Goal: Information Seeking & Learning: Learn about a topic

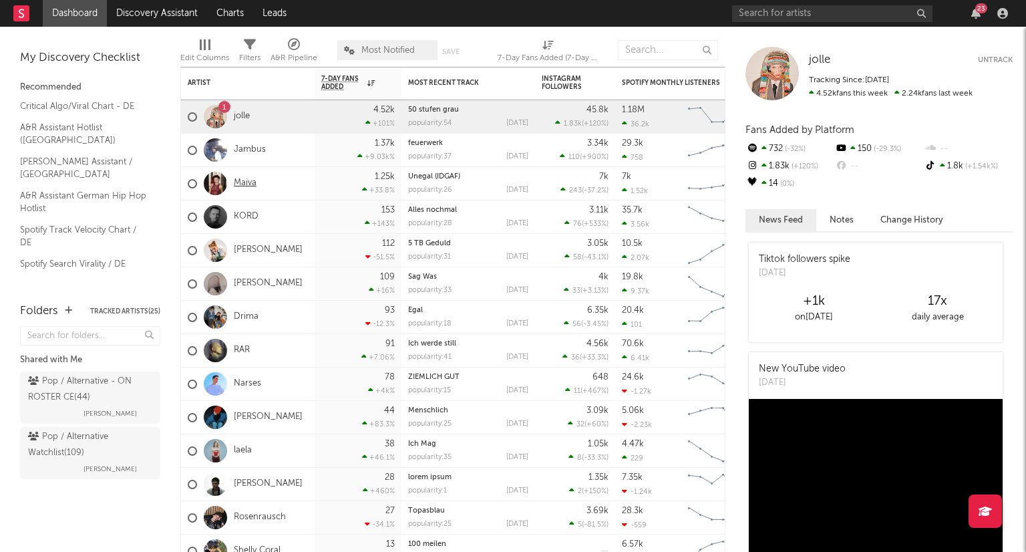
click at [252, 184] on link "Maiva" at bounding box center [245, 183] width 23 height 11
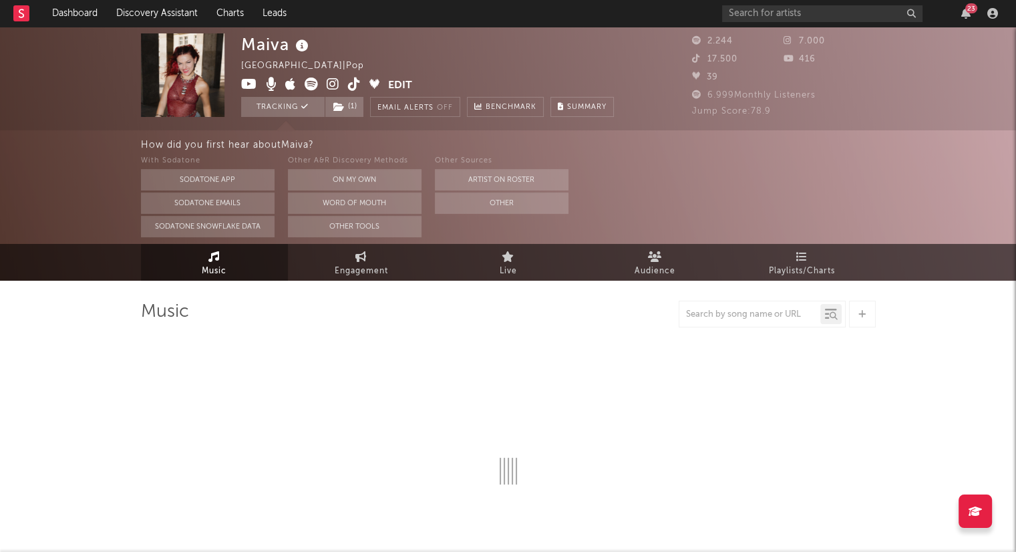
select select "6m"
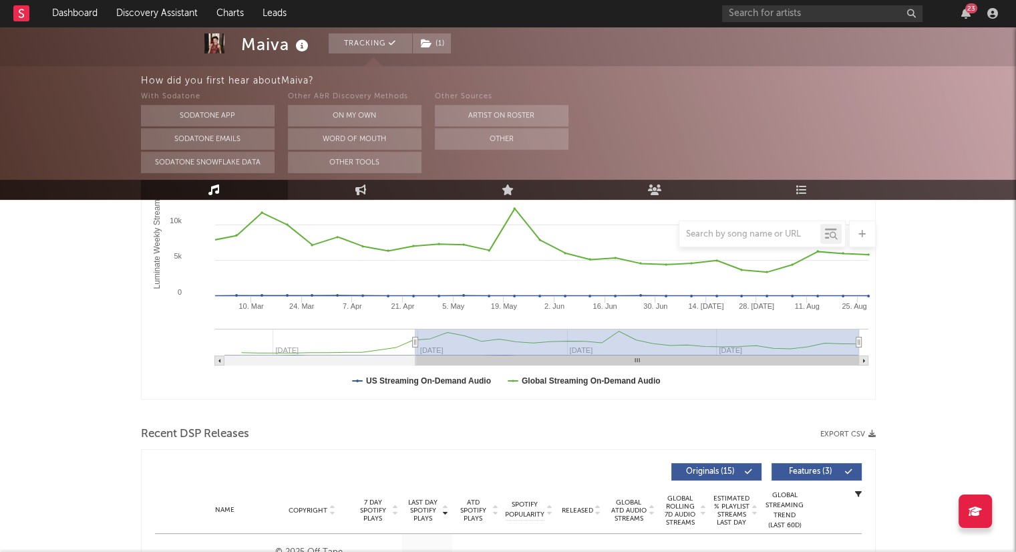
scroll to position [67, 0]
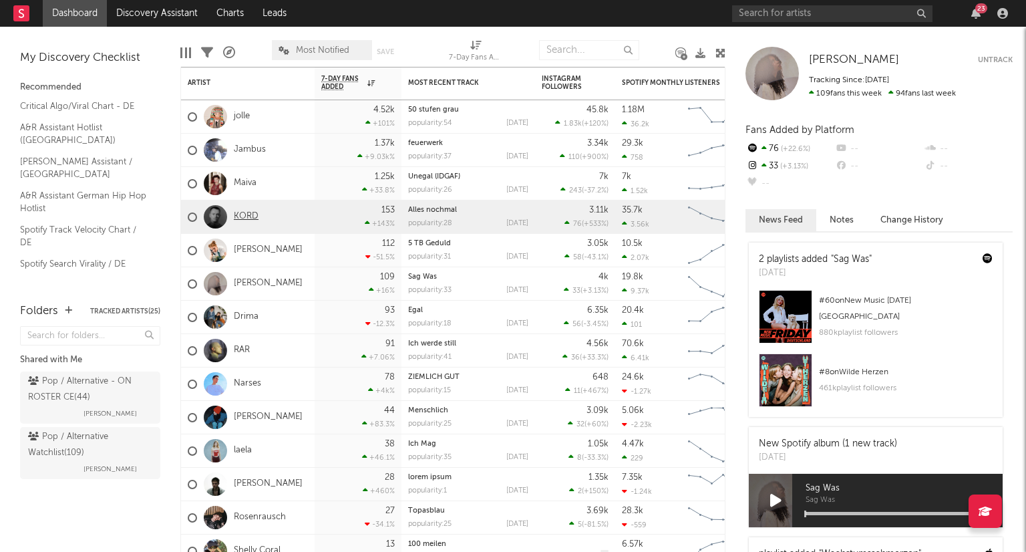
click at [253, 214] on link "KORD" at bounding box center [246, 216] width 25 height 11
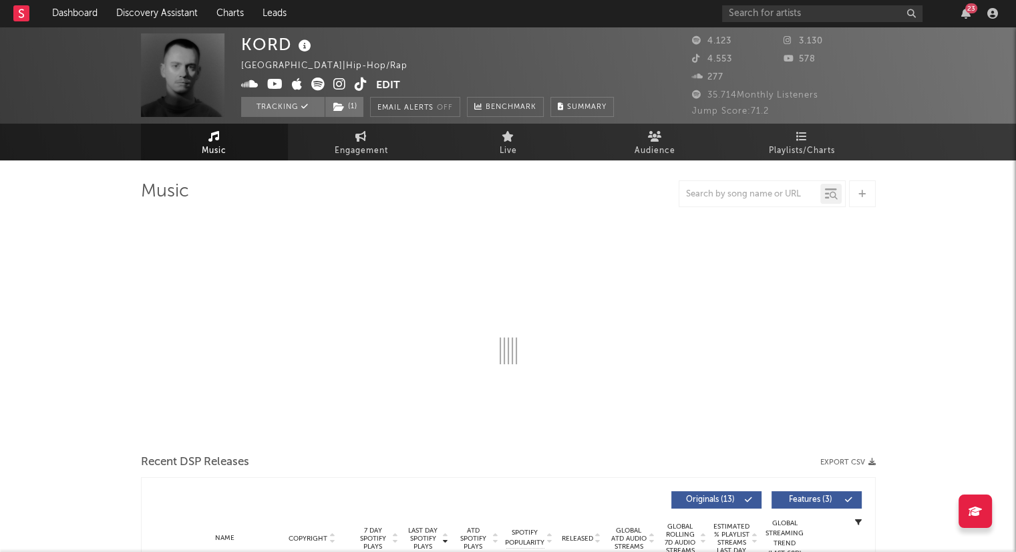
select select "6m"
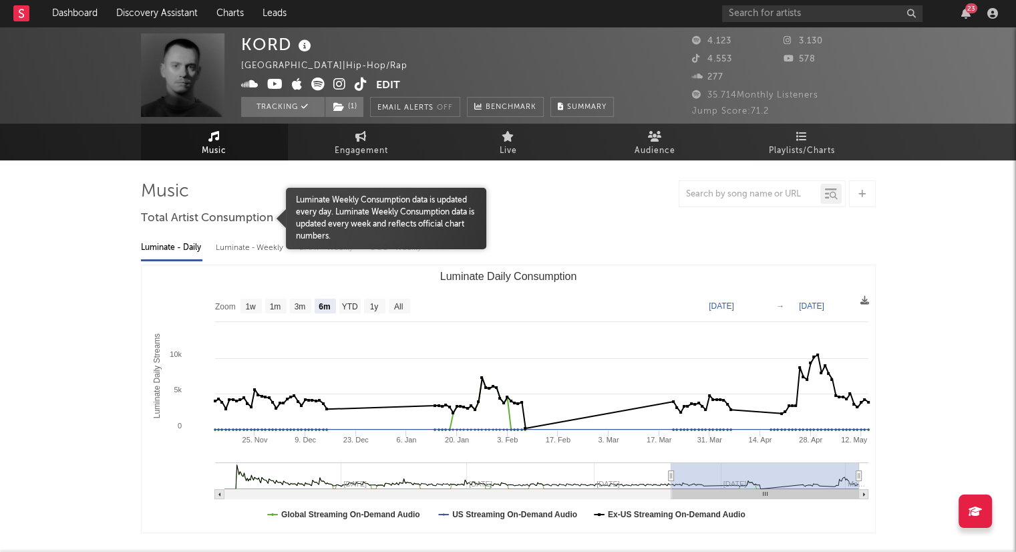
select select "6m"
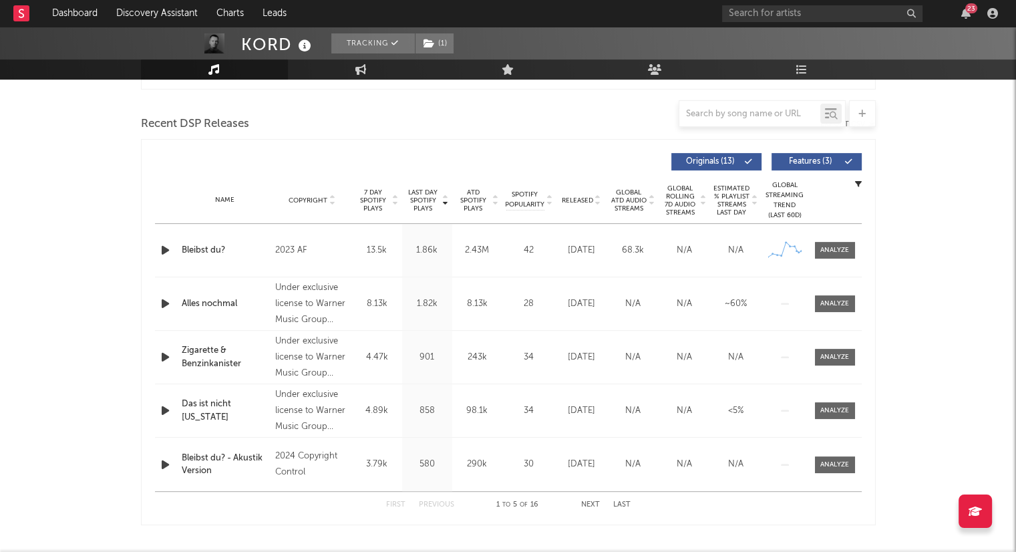
scroll to position [467, 0]
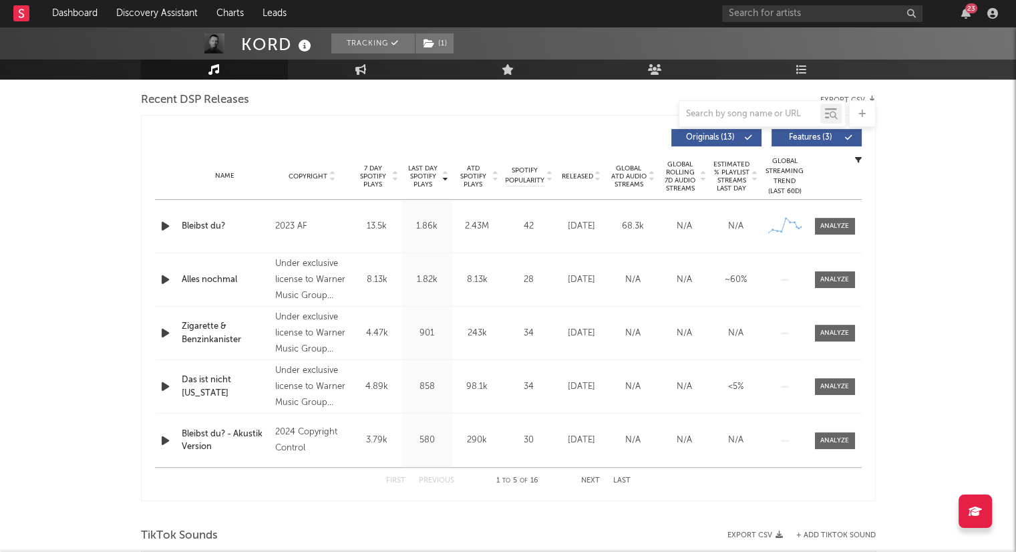
click at [597, 177] on icon at bounding box center [597, 178] width 7 height 5
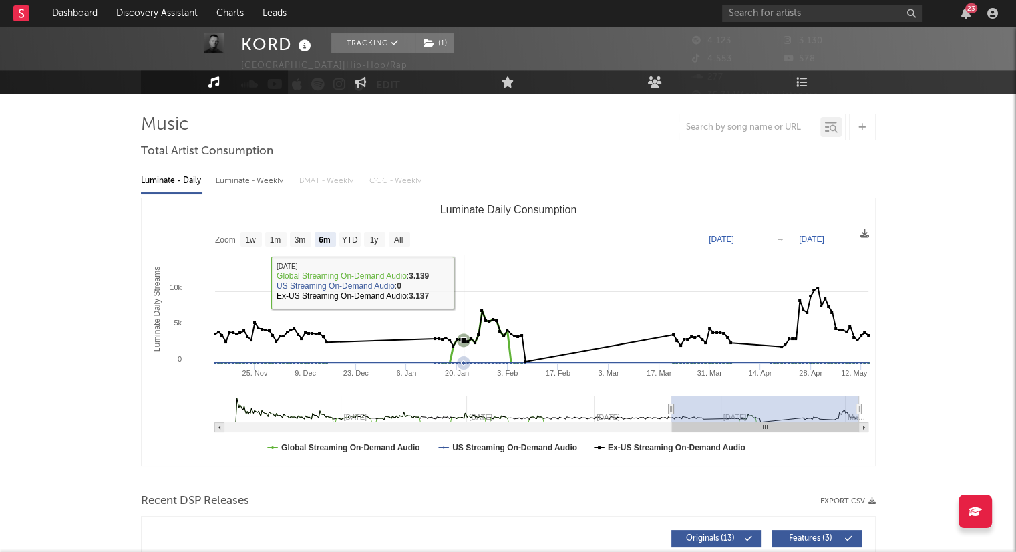
scroll to position [0, 0]
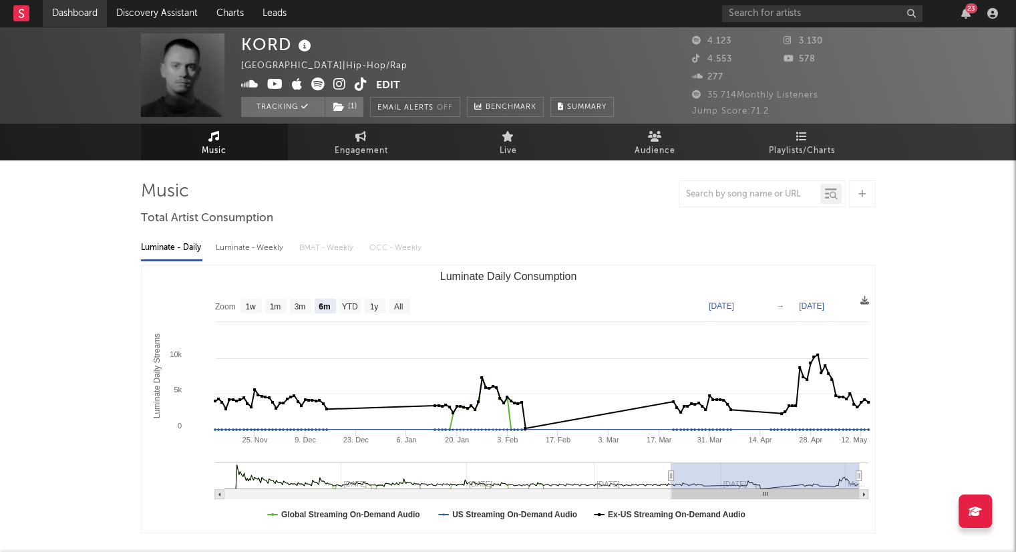
click at [78, 21] on link "Dashboard" at bounding box center [75, 13] width 64 height 27
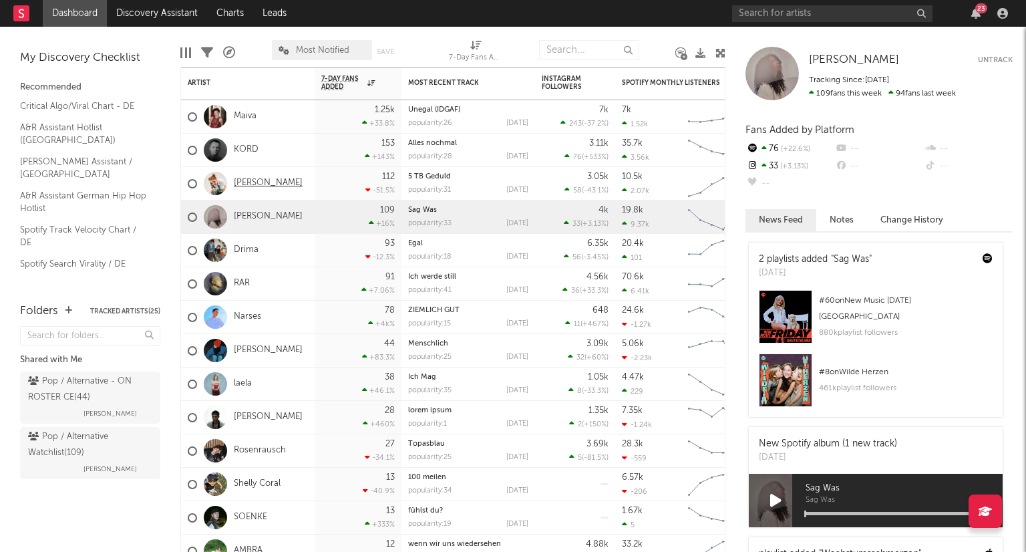
click at [254, 184] on link "[PERSON_NAME]" at bounding box center [268, 183] width 69 height 11
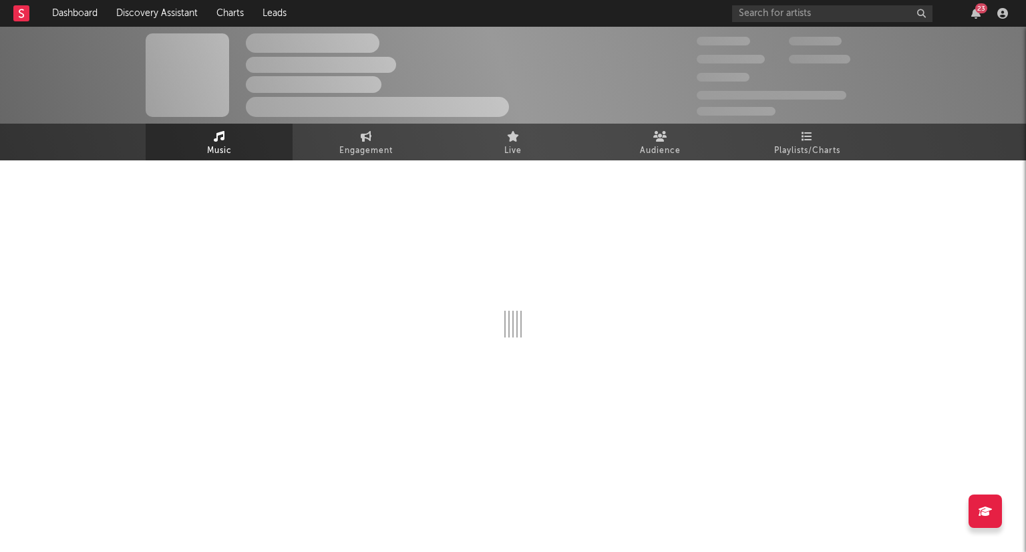
select select "1w"
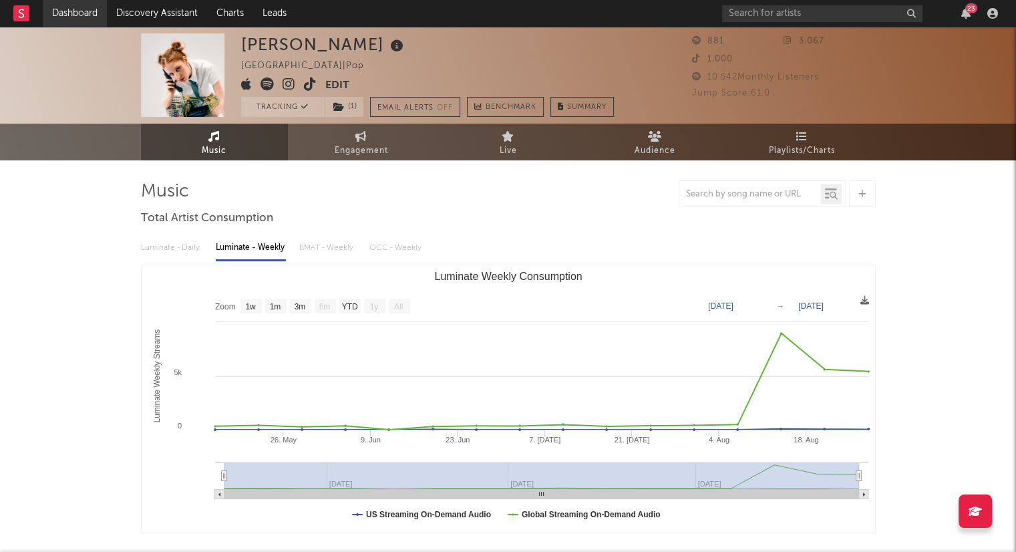
click at [63, 14] on link "Dashboard" at bounding box center [75, 13] width 64 height 27
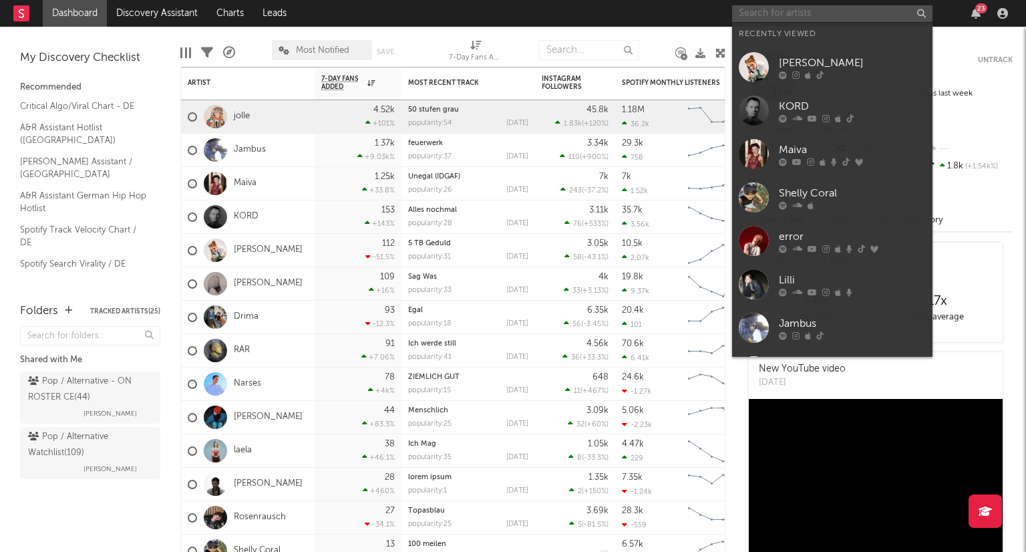
click at [811, 11] on input "text" at bounding box center [832, 13] width 200 height 17
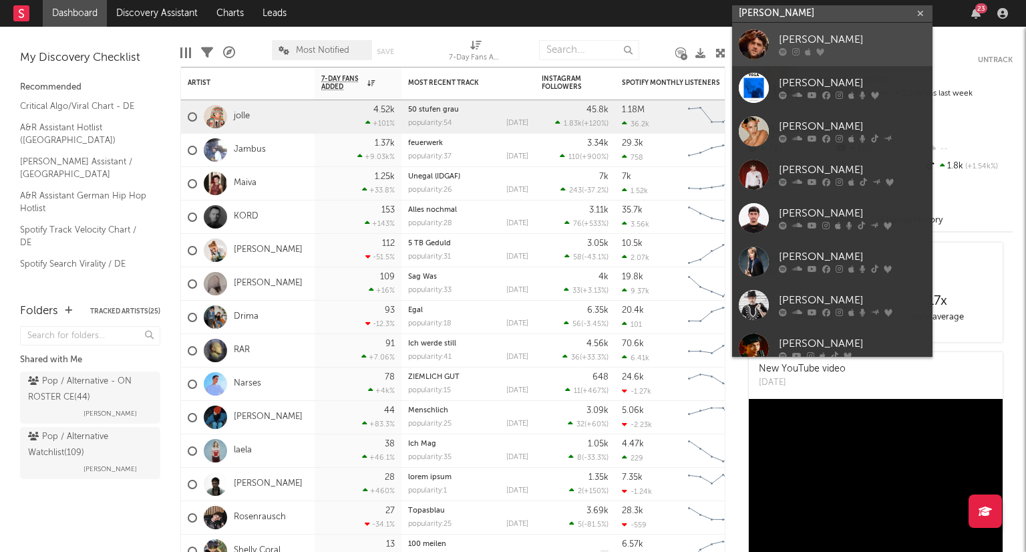
type input "[PERSON_NAME]"
click at [822, 40] on div "[PERSON_NAME]" at bounding box center [852, 40] width 147 height 16
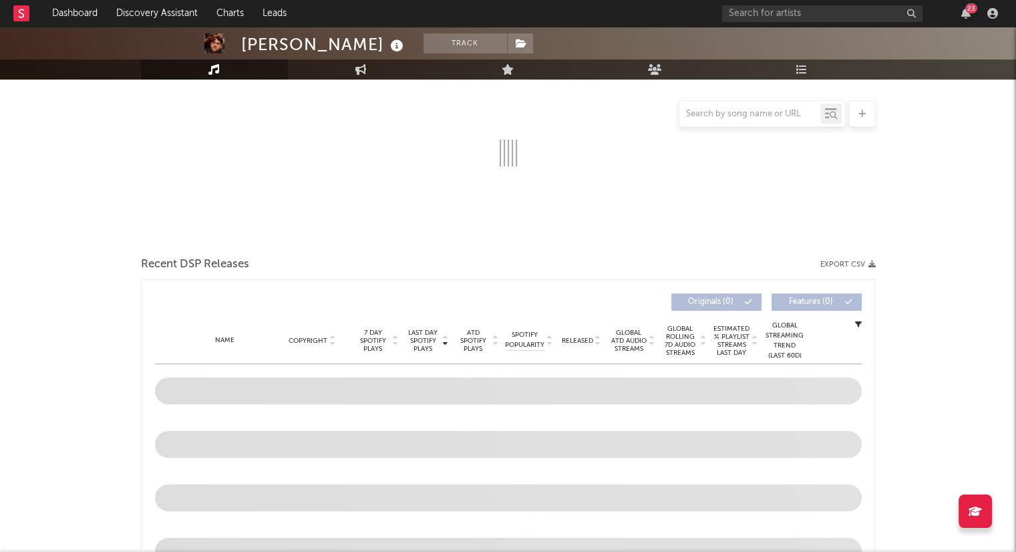
scroll to position [200, 0]
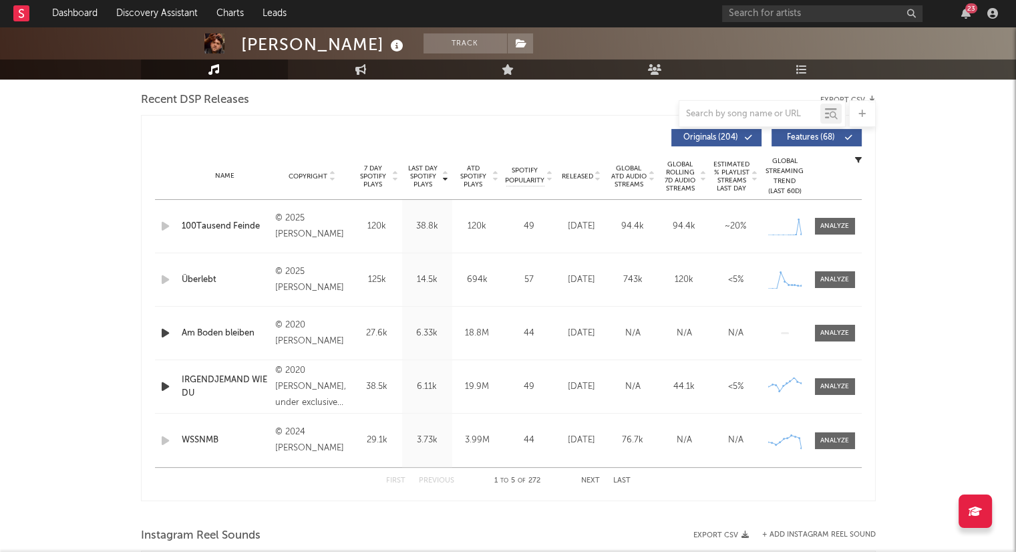
select select "6m"
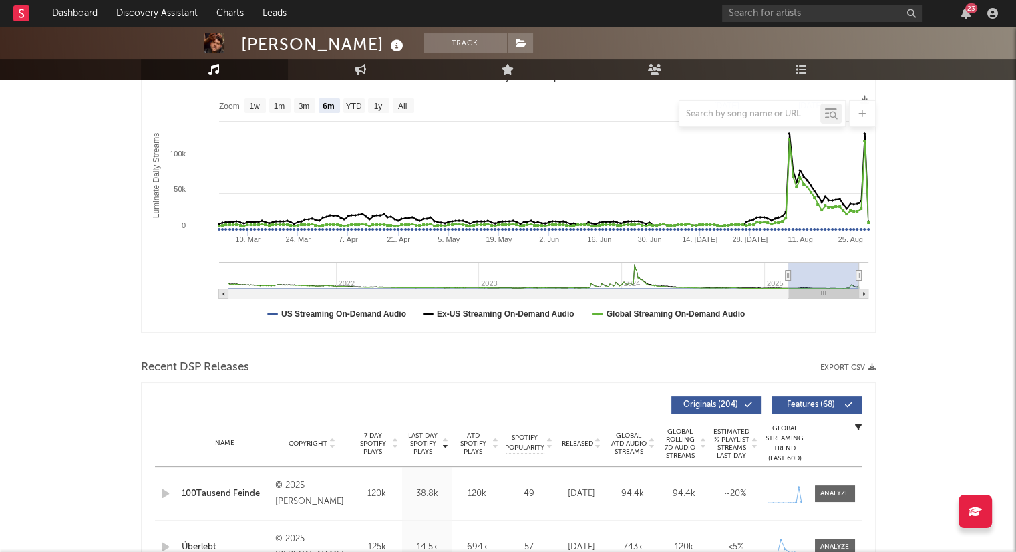
select select "6m"
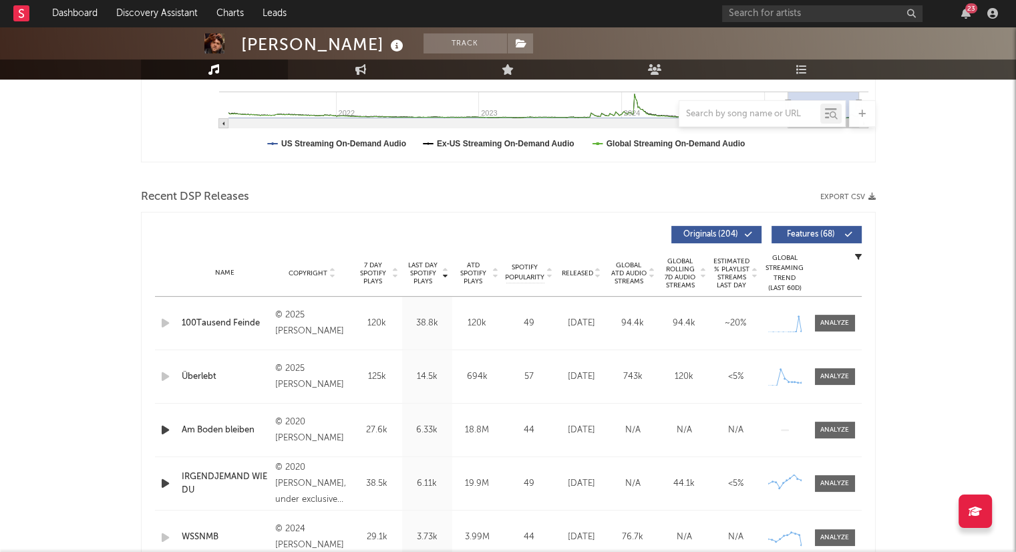
scroll to position [467, 0]
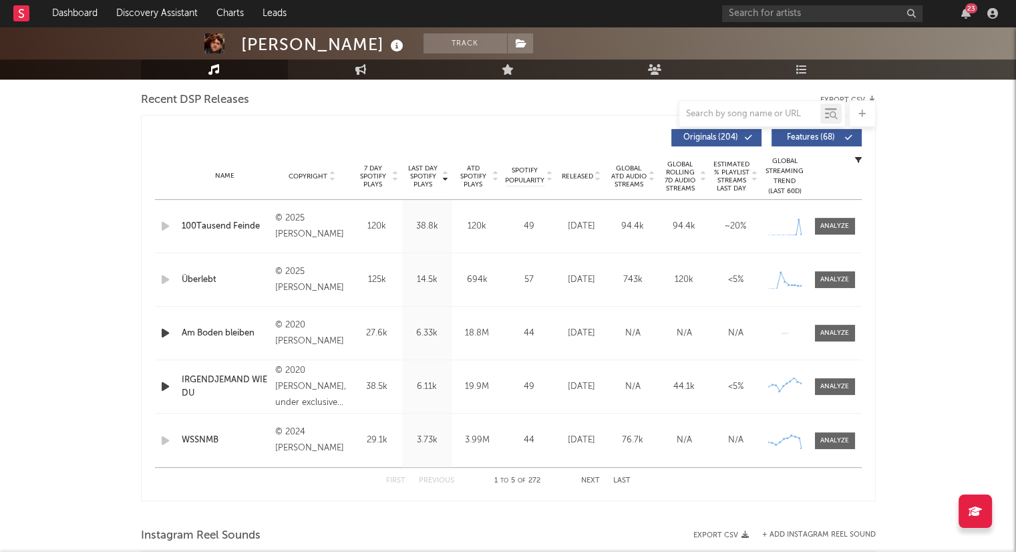
click at [596, 179] on icon at bounding box center [597, 178] width 7 height 5
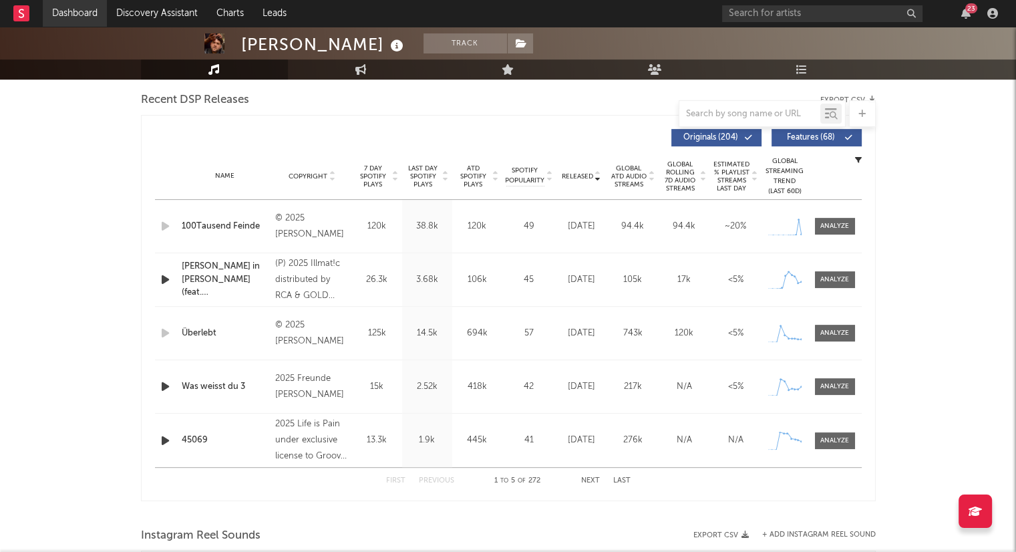
click at [63, 13] on link "Dashboard" at bounding box center [75, 13] width 64 height 27
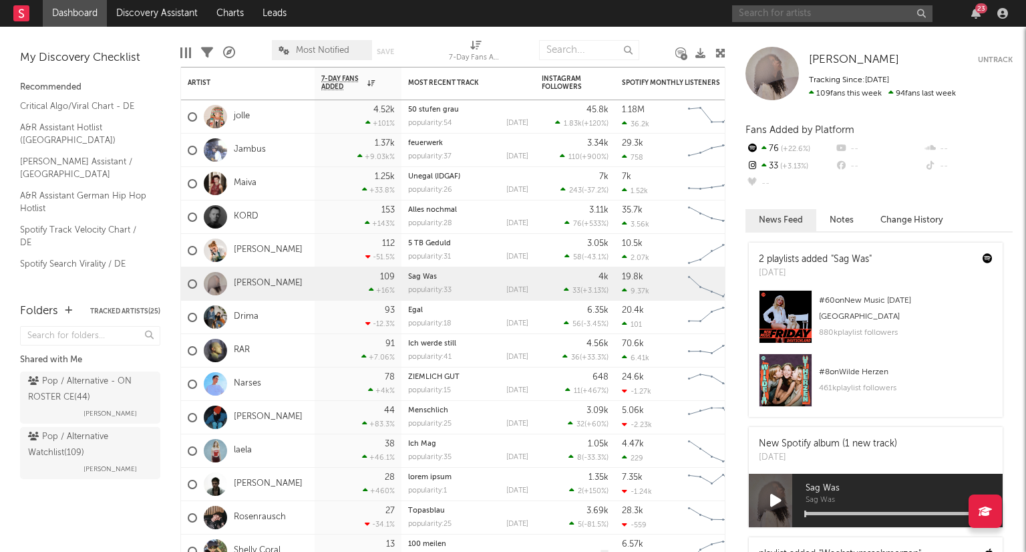
click at [780, 9] on input "text" at bounding box center [832, 13] width 200 height 17
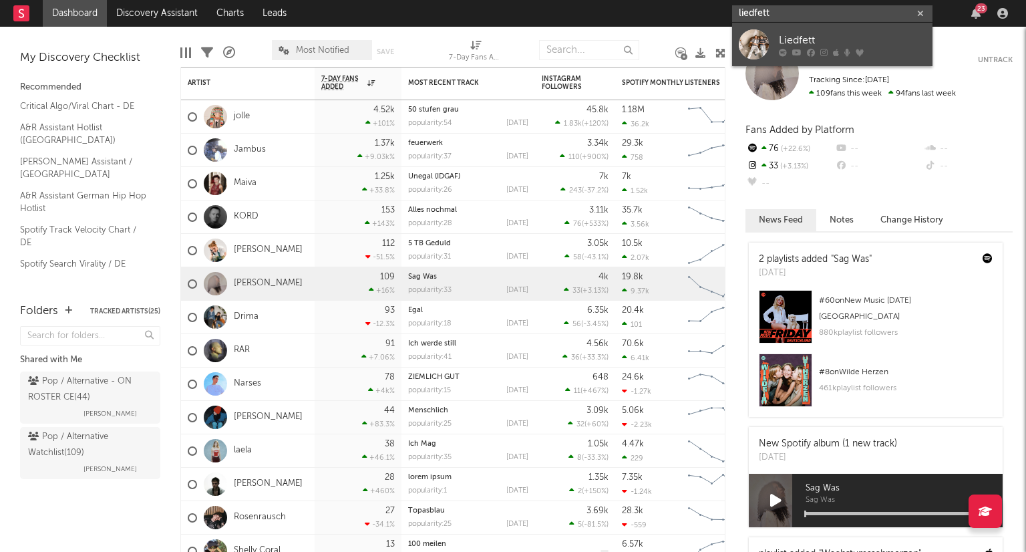
type input "liedfett"
click at [787, 40] on div "Liedfett" at bounding box center [852, 40] width 147 height 16
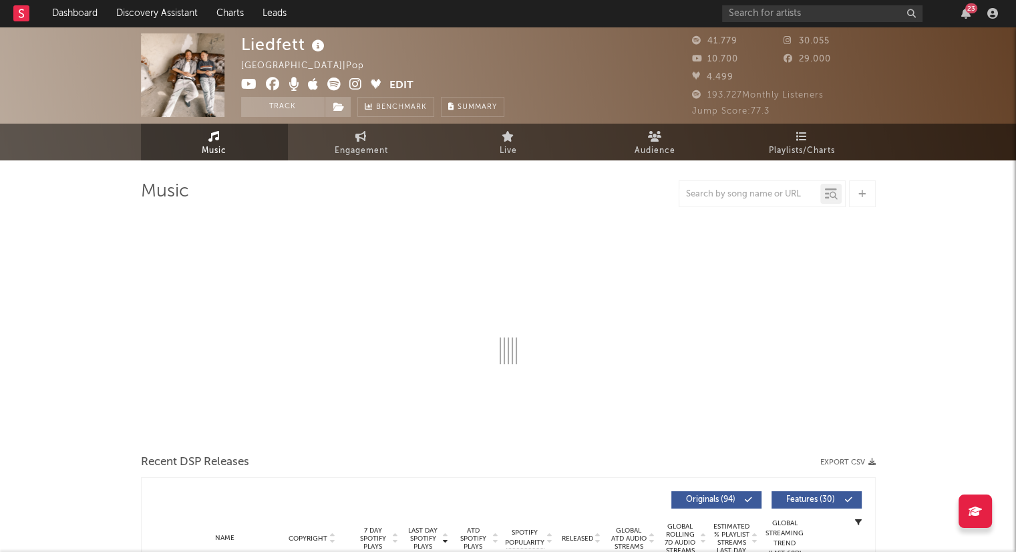
select select "6m"
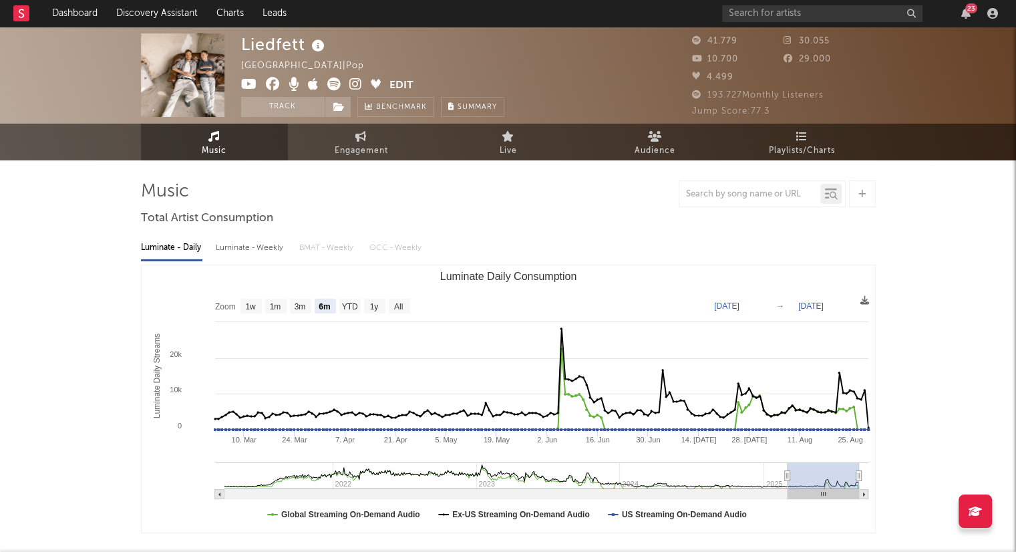
select select "6m"
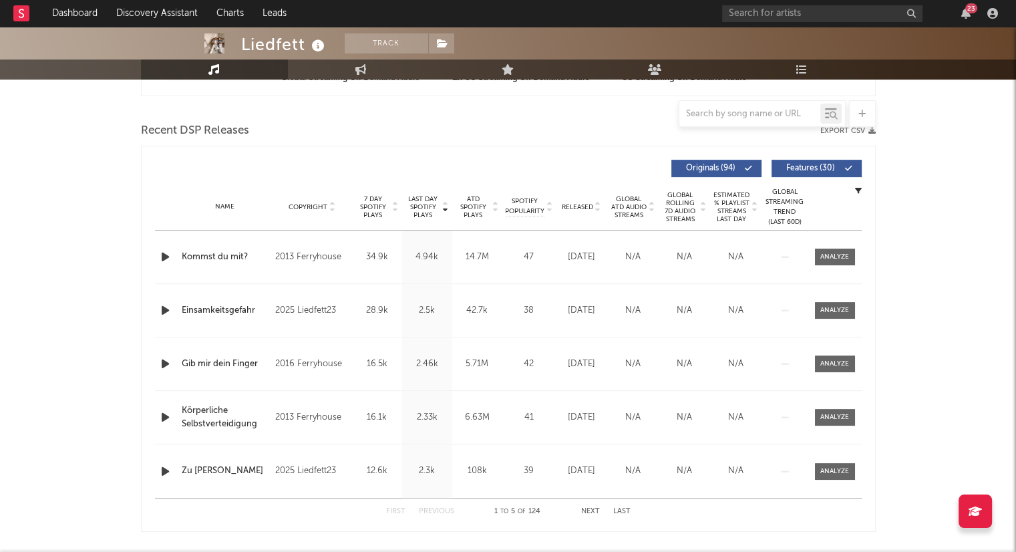
scroll to position [467, 0]
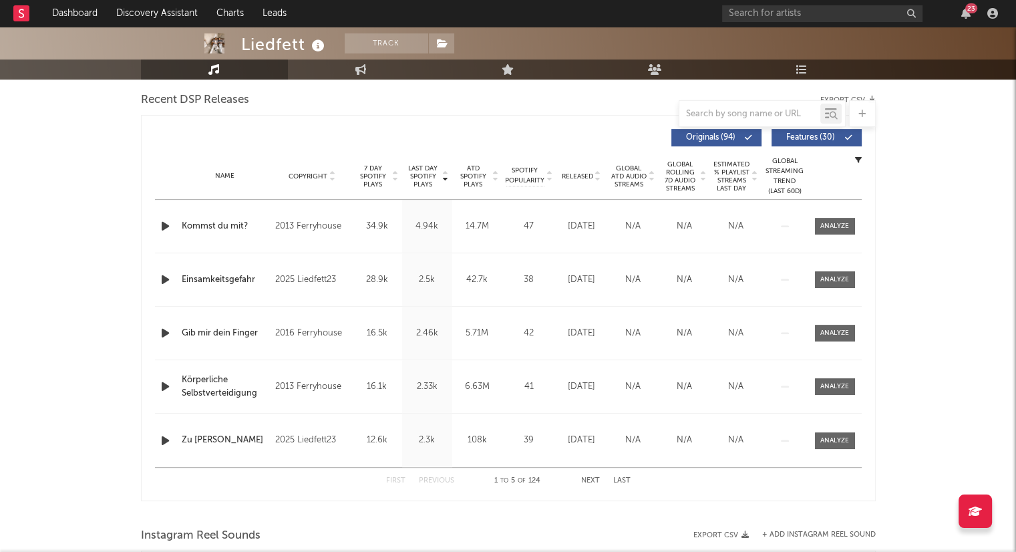
click at [599, 180] on icon at bounding box center [597, 178] width 7 height 5
click at [586, 481] on button "Next" at bounding box center [590, 480] width 19 height 7
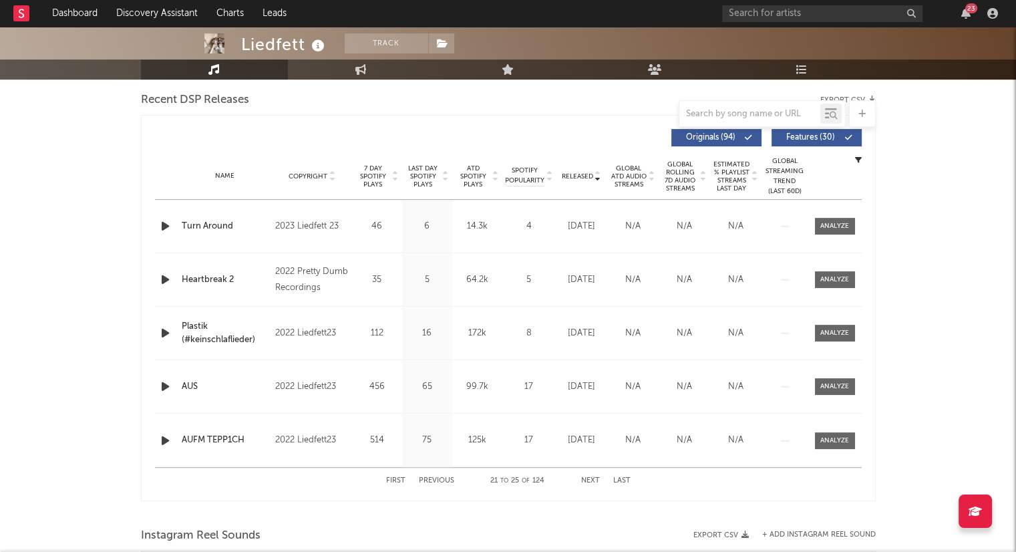
click at [586, 481] on button "Next" at bounding box center [590, 480] width 19 height 7
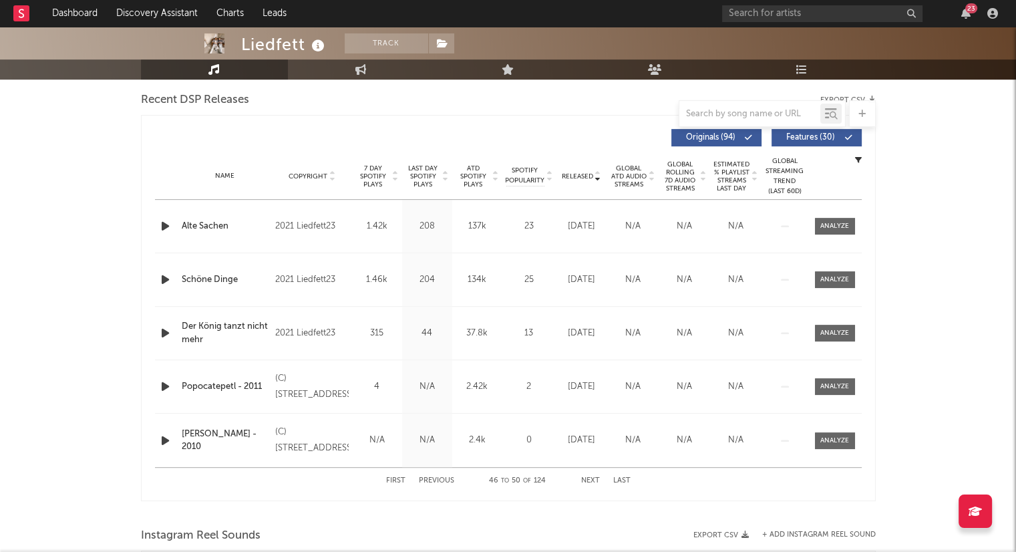
click at [586, 481] on button "Next" at bounding box center [590, 480] width 19 height 7
click at [586, 480] on button "Next" at bounding box center [590, 480] width 19 height 7
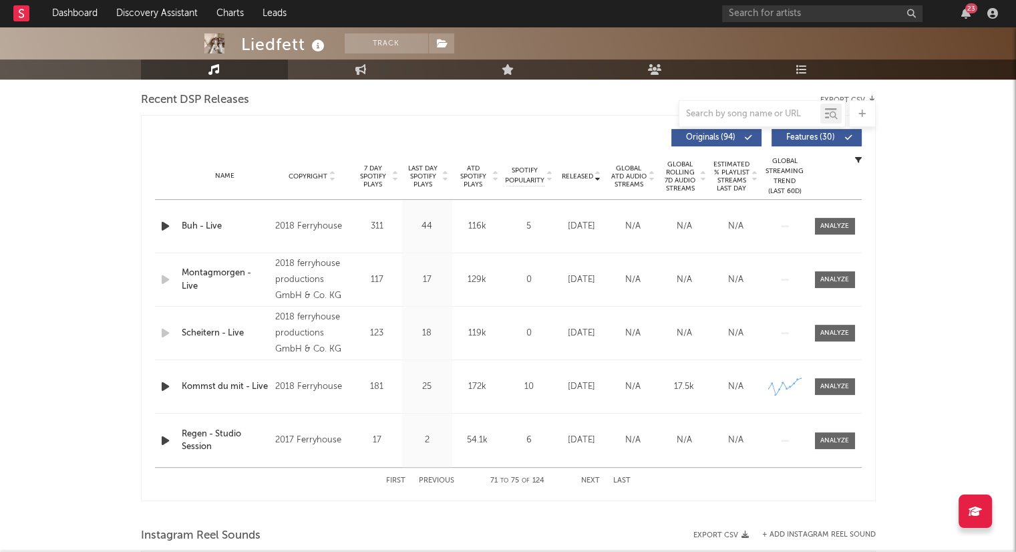
click at [586, 480] on button "Next" at bounding box center [590, 480] width 19 height 7
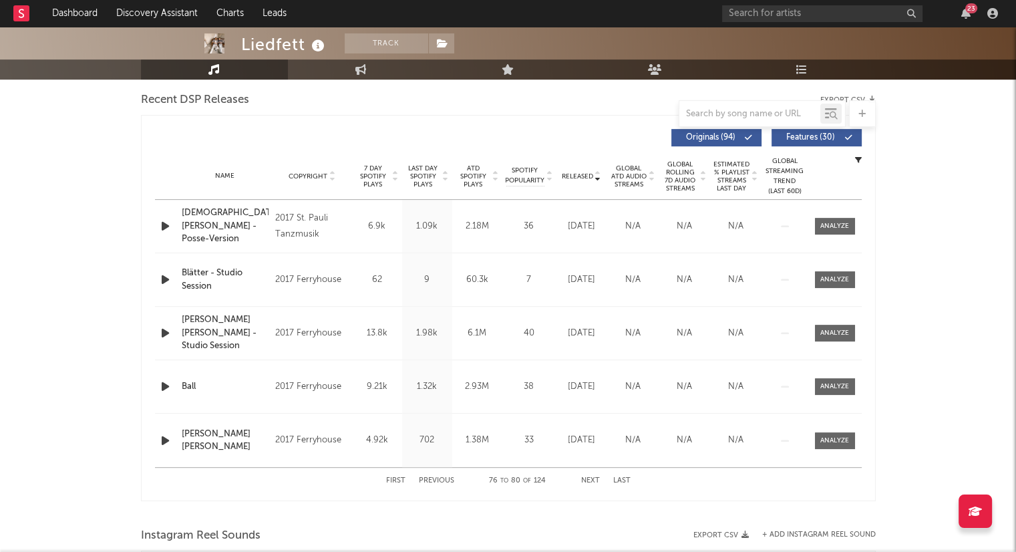
click at [586, 480] on button "Next" at bounding box center [590, 480] width 19 height 7
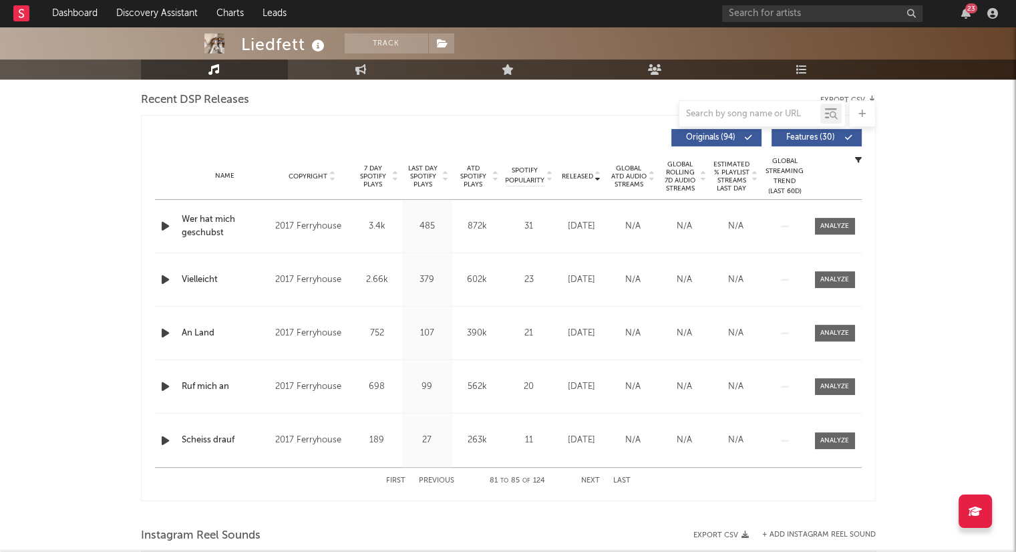
click at [586, 480] on button "Next" at bounding box center [590, 480] width 19 height 7
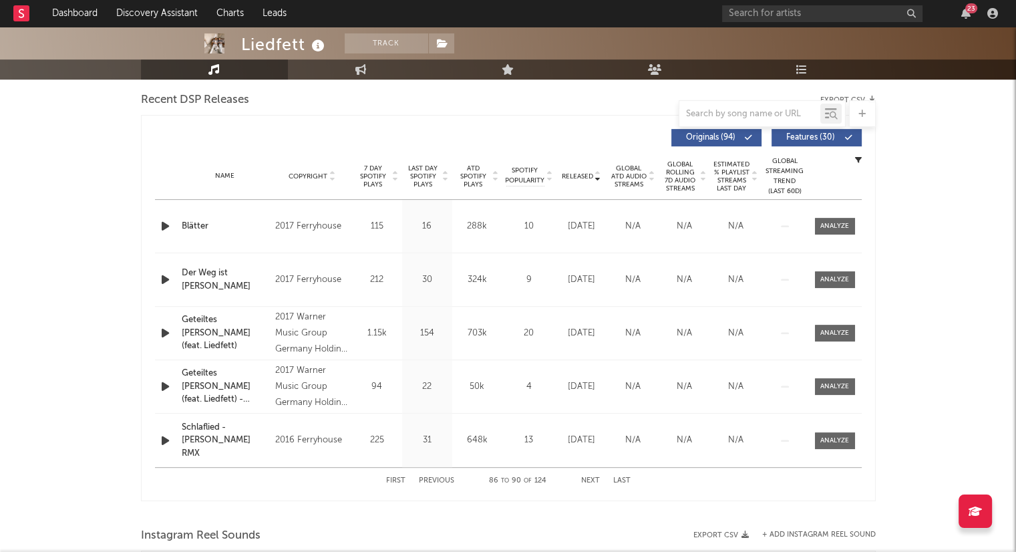
click at [586, 480] on button "Next" at bounding box center [590, 480] width 19 height 7
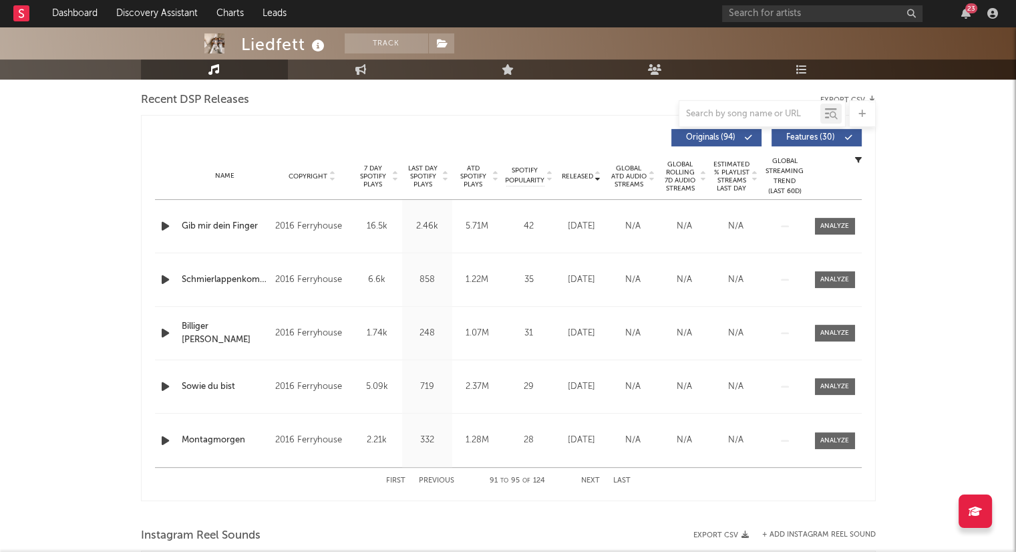
click at [586, 480] on button "Next" at bounding box center [590, 480] width 19 height 7
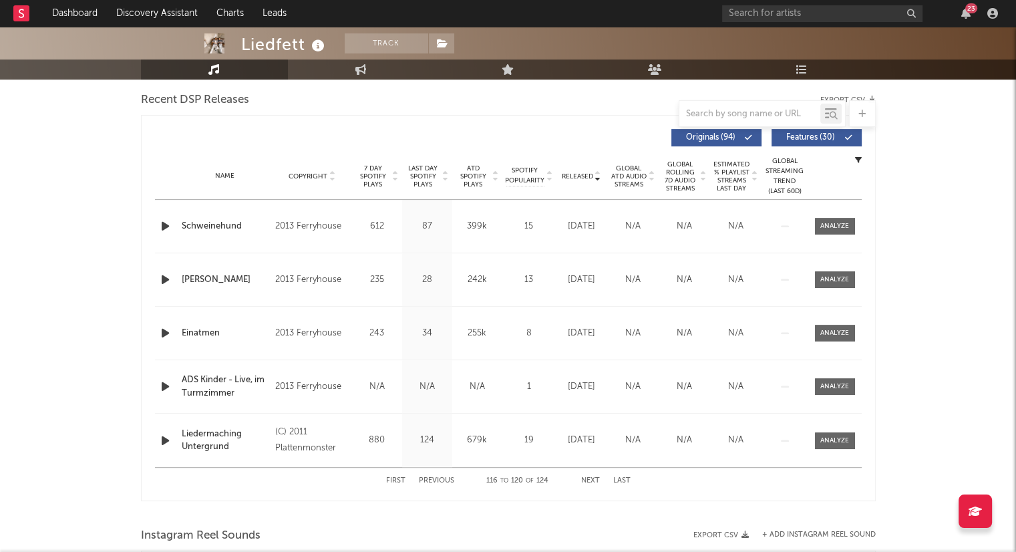
click at [586, 480] on button "Next" at bounding box center [590, 480] width 19 height 7
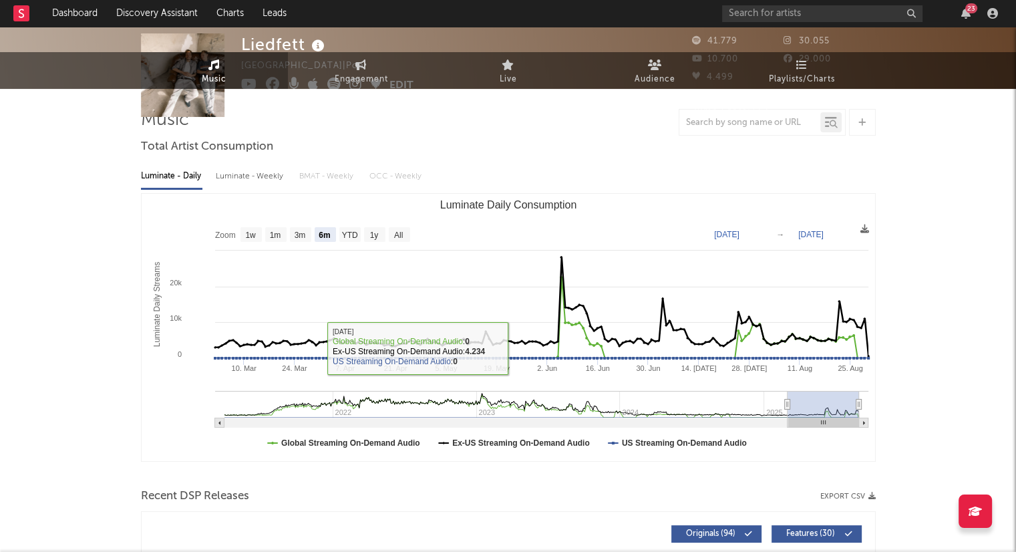
scroll to position [0, 0]
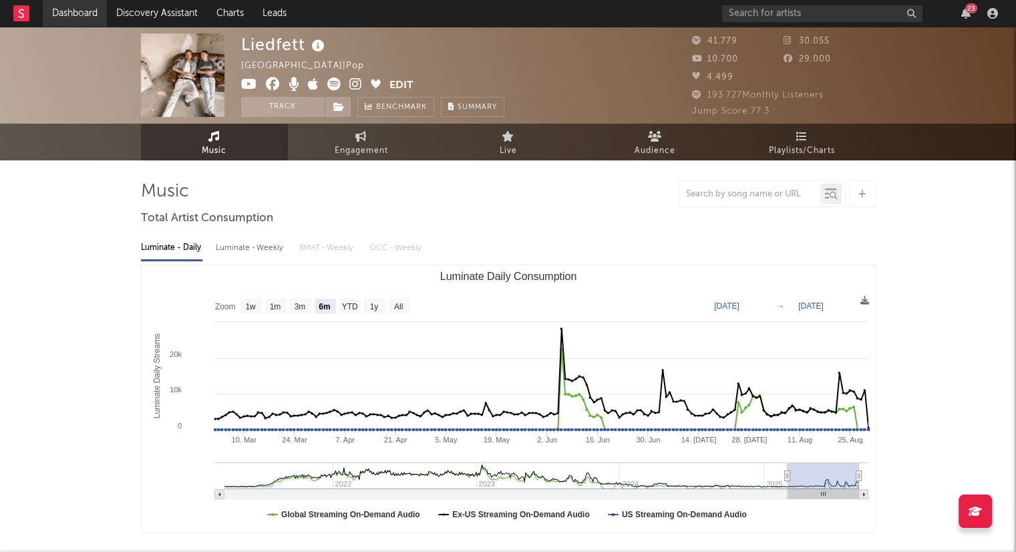
click at [61, 9] on link "Dashboard" at bounding box center [75, 13] width 64 height 27
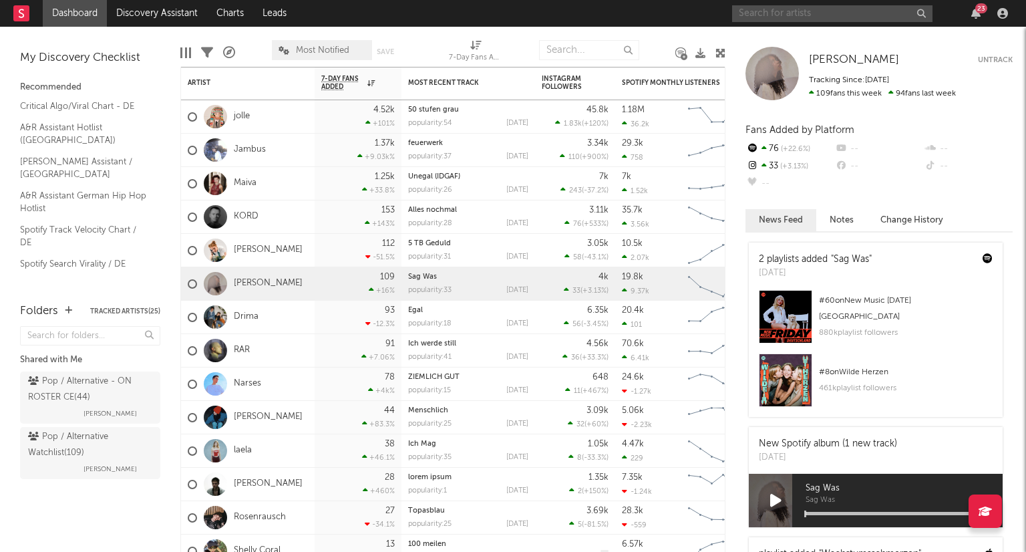
click at [784, 14] on input "text" at bounding box center [832, 13] width 200 height 17
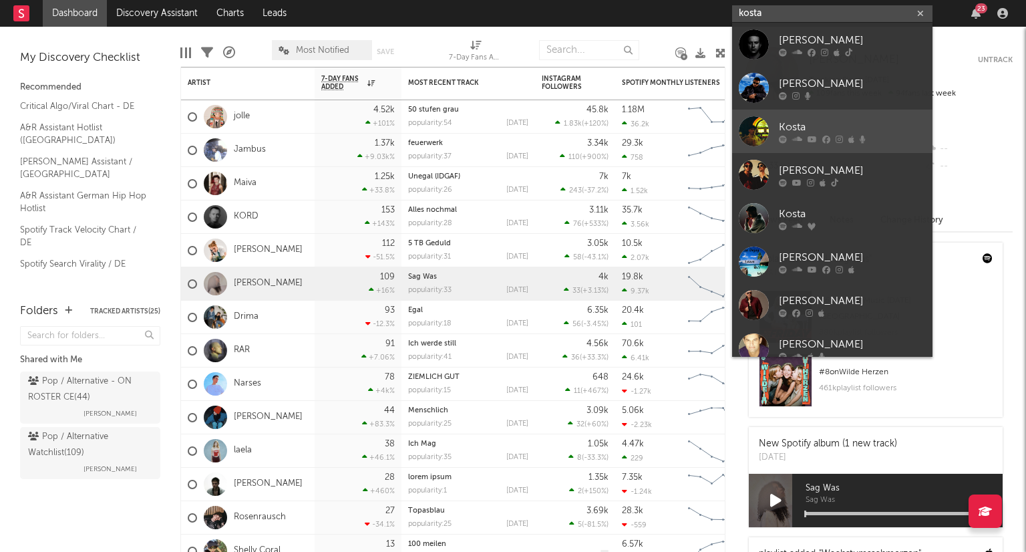
type input "kosta"
click at [845, 118] on link "Kosta" at bounding box center [832, 131] width 200 height 43
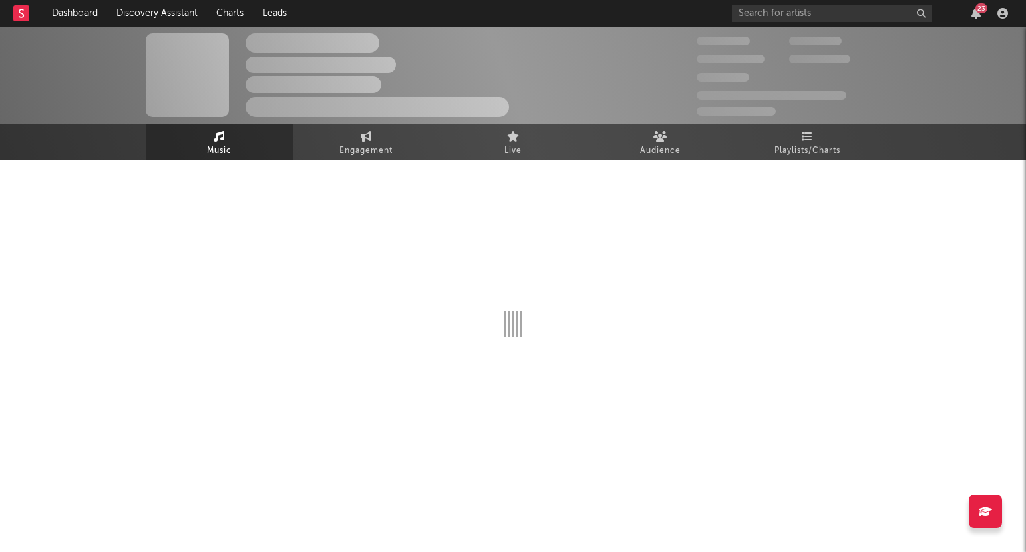
select select "1w"
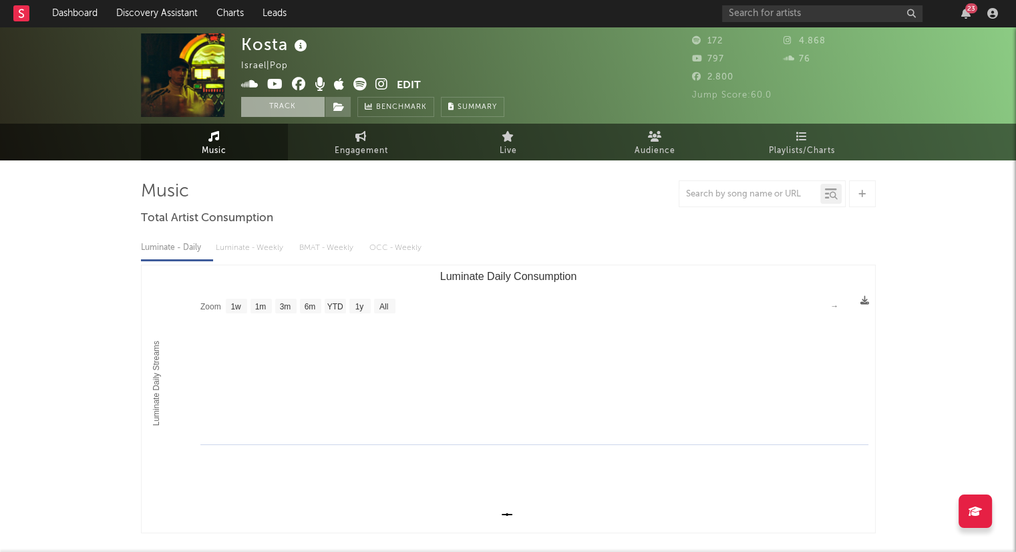
click at [296, 107] on button "Track" at bounding box center [282, 107] width 83 height 20
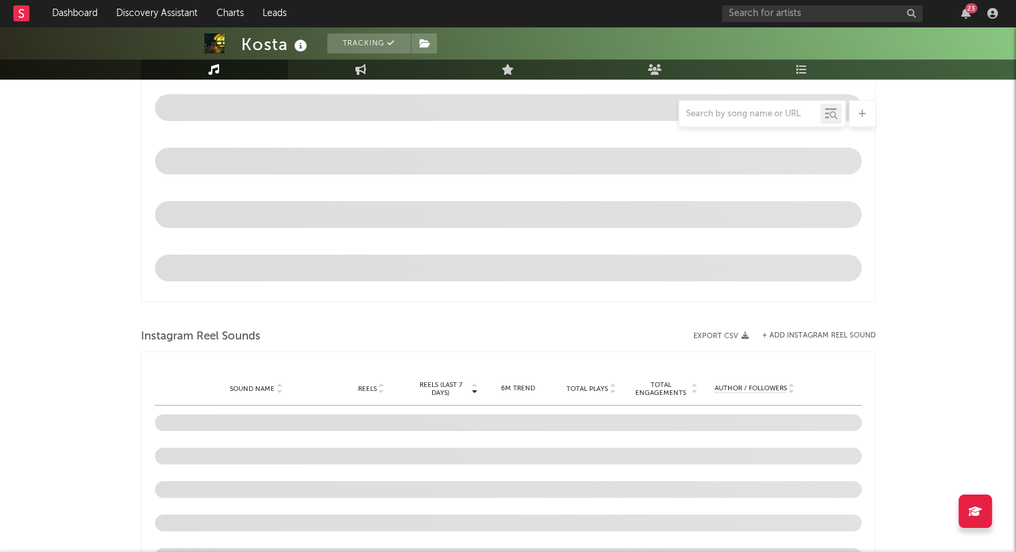
select select "1w"
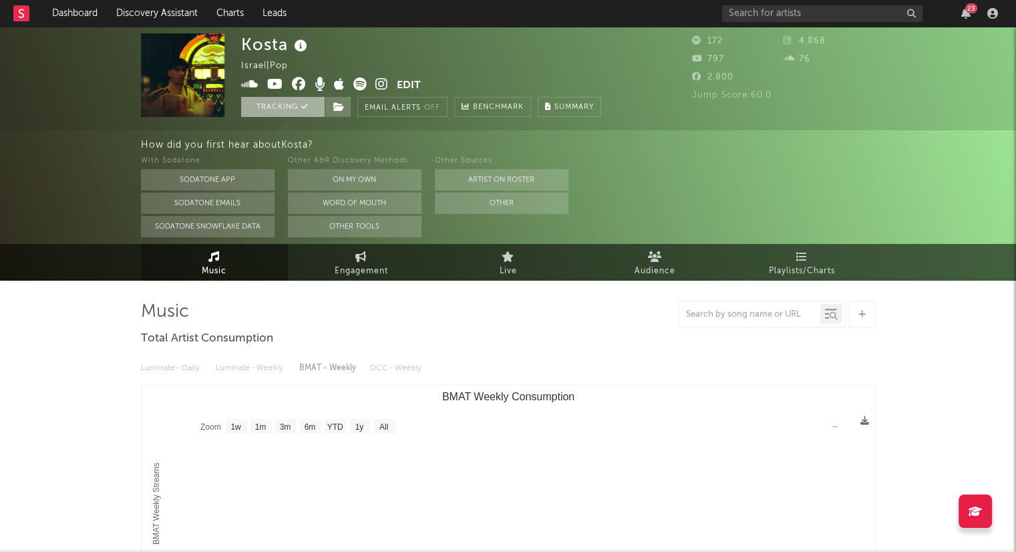
click at [304, 107] on icon at bounding box center [304, 106] width 7 height 7
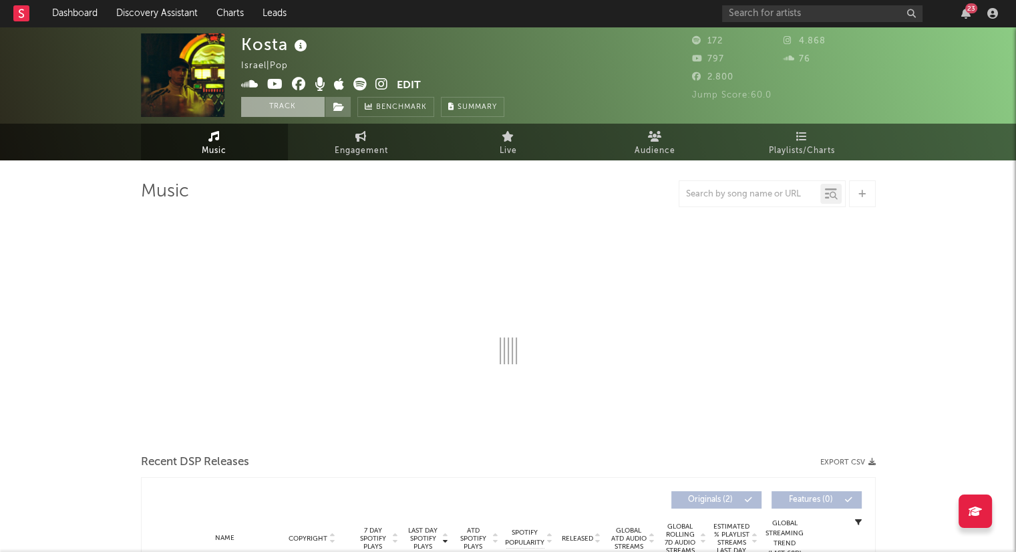
select select "1w"
